Goal: Find specific page/section: Find specific page/section

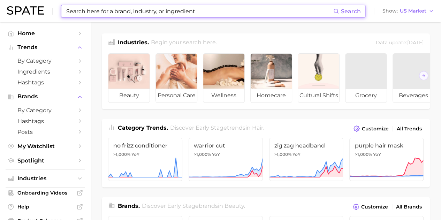
click at [206, 10] on input at bounding box center [200, 11] width 268 height 12
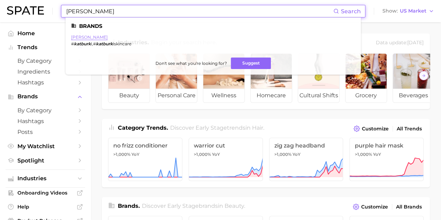
type input "[PERSON_NAME]"
click at [76, 37] on link "[PERSON_NAME]" at bounding box center [89, 37] width 37 height 5
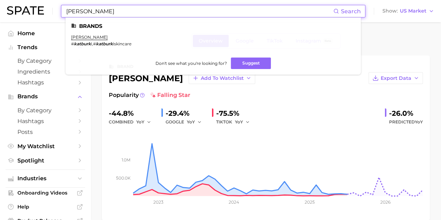
drag, startPoint x: 110, startPoint y: 11, endPoint x: 0, endPoint y: -5, distance: 110.7
click at [0, 0] on html "[PERSON_NAME] Search Brands [PERSON_NAME] # katburk i , # katburk iskincare Don…" at bounding box center [220, 110] width 441 height 220
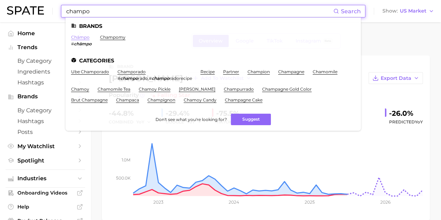
type input "champo"
click at [87, 37] on link "chāmpo" at bounding box center [80, 37] width 18 height 5
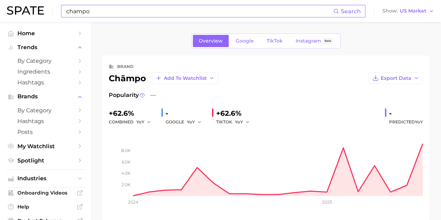
click at [363, 47] on div "Overview Google TikTok Instagram Beta" at bounding box center [266, 41] width 328 height 15
